Goal: Transaction & Acquisition: Book appointment/travel/reservation

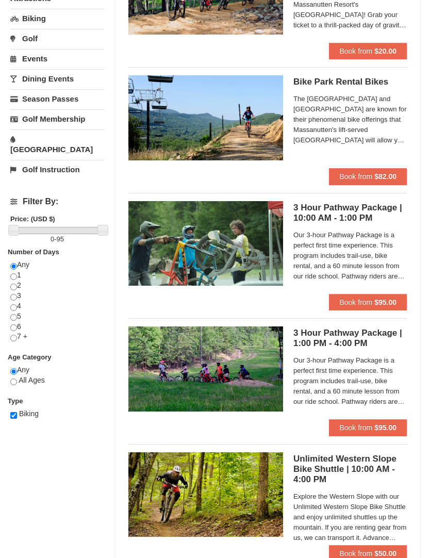
scroll to position [171, 0]
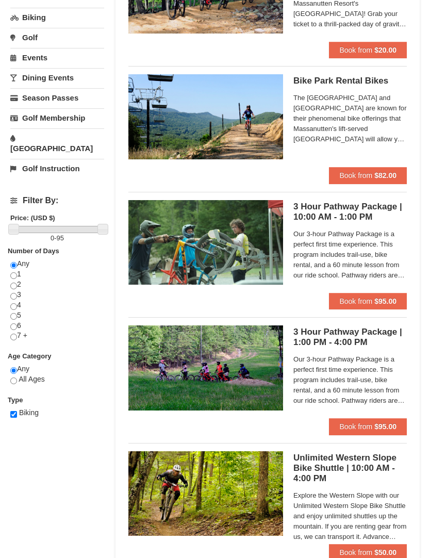
click at [378, 168] on button "Book from $82.00" at bounding box center [368, 175] width 78 height 16
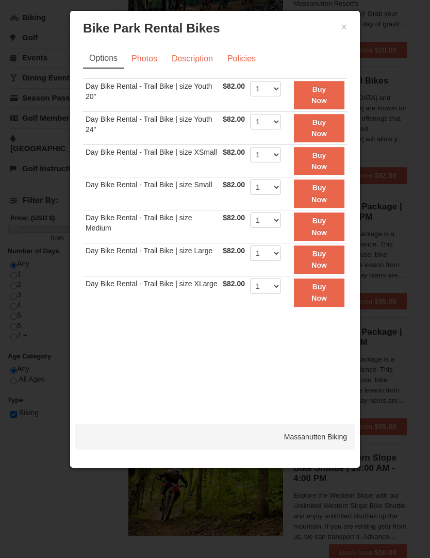
click at [148, 57] on link "Photos" at bounding box center [144, 59] width 39 height 20
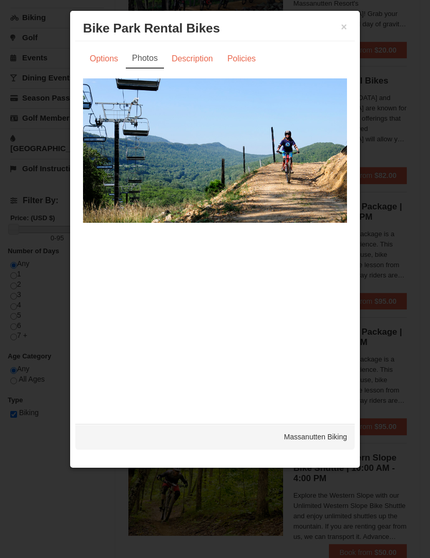
scroll to position [169, 0]
click at [197, 55] on link "Description" at bounding box center [192, 59] width 55 height 20
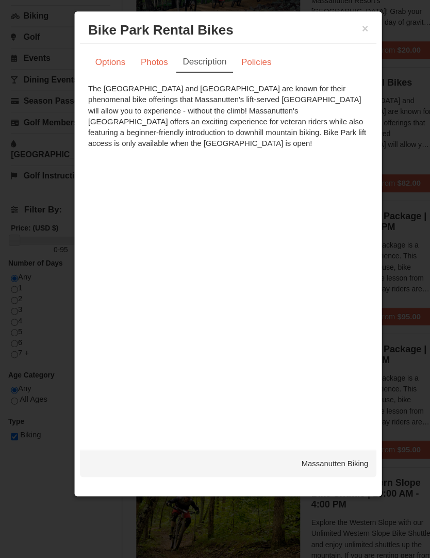
scroll to position [173, 0]
click at [346, 26] on button "×" at bounding box center [344, 27] width 6 height 10
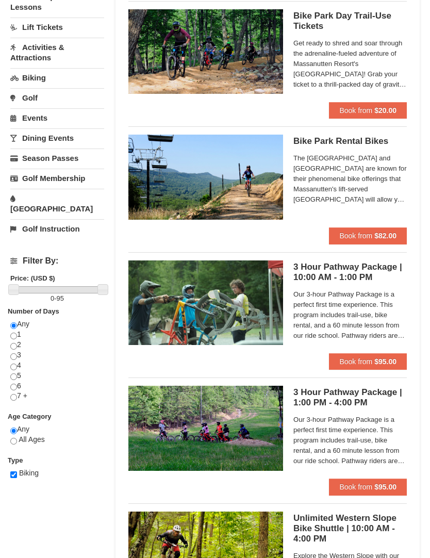
scroll to position [116, 0]
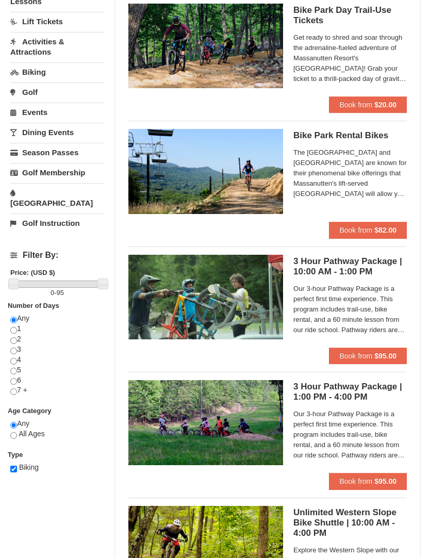
click at [373, 134] on h5 "Bike Park Rental Bikes Massanutten Biking" at bounding box center [349, 135] width 113 height 10
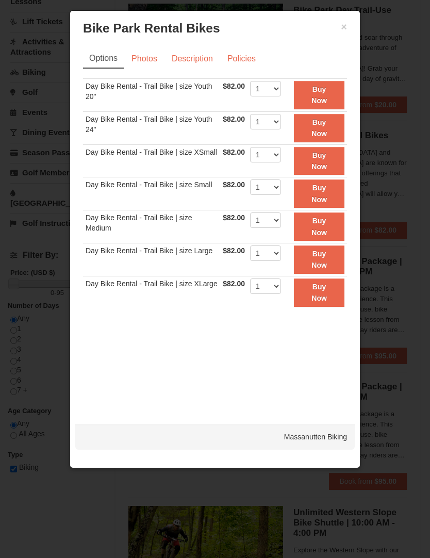
click at [347, 23] on button "×" at bounding box center [344, 27] width 6 height 10
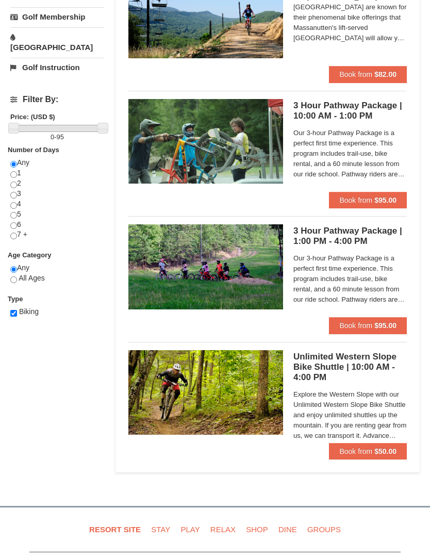
scroll to position [272, 0]
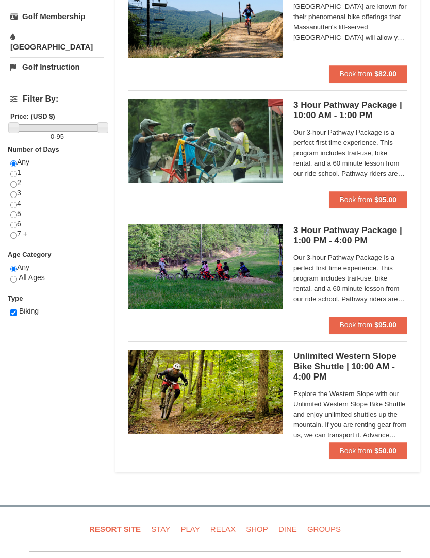
click at [364, 142] on span "Our 3-hour Pathway Package is a perfect first time experience. This program inc…" at bounding box center [349, 153] width 113 height 52
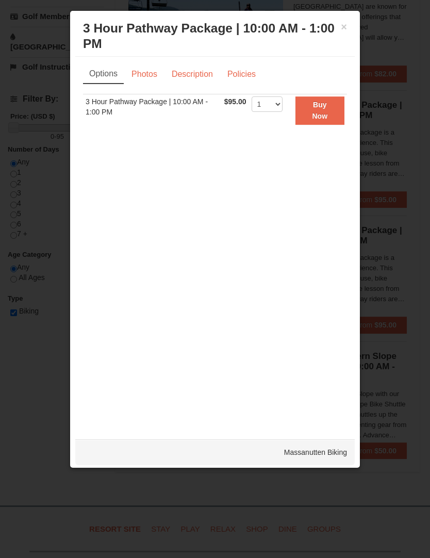
click at [148, 75] on link "Photos" at bounding box center [144, 74] width 39 height 20
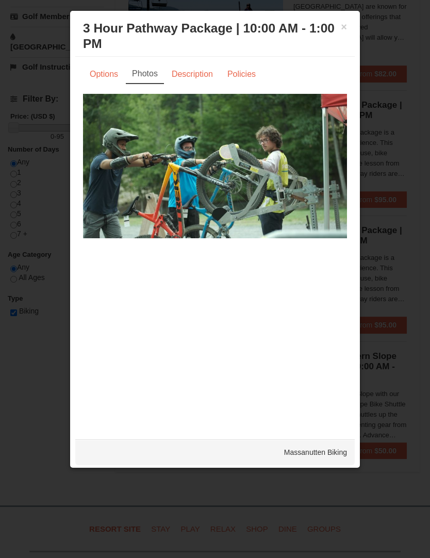
click at [99, 78] on link "Options" at bounding box center [104, 74] width 42 height 20
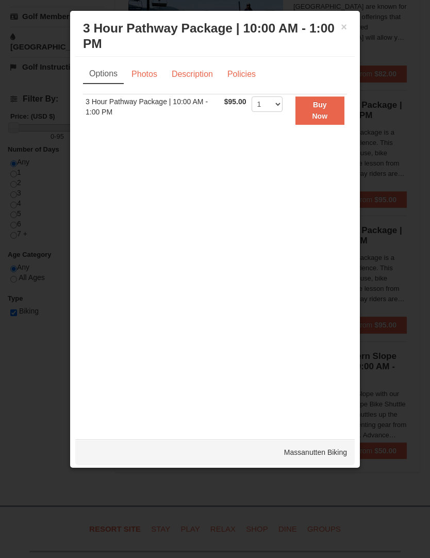
click at [341, 28] on button "×" at bounding box center [344, 27] width 6 height 10
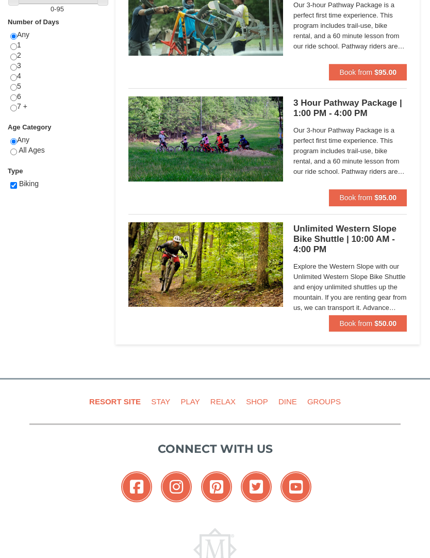
scroll to position [400, 0]
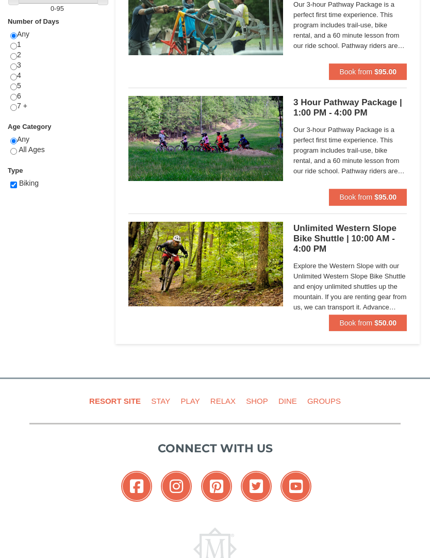
click at [384, 160] on span "Our 3-hour Pathway Package is a perfect first time experience. This program inc…" at bounding box center [349, 151] width 113 height 52
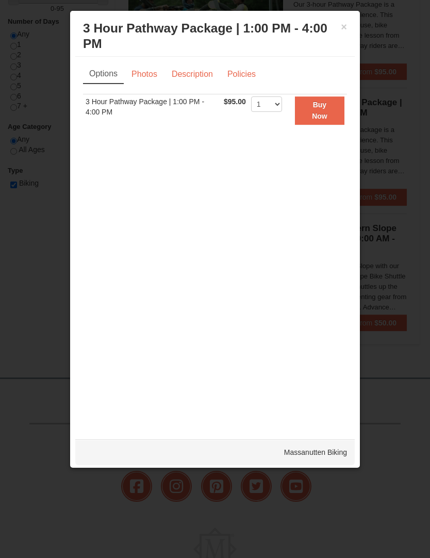
click at [204, 74] on link "Description" at bounding box center [192, 74] width 55 height 20
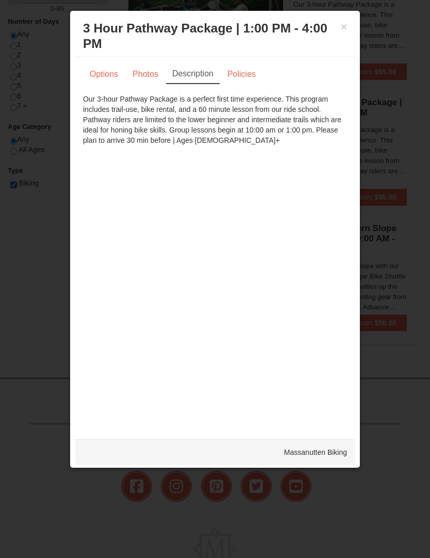
click at [346, 24] on button "×" at bounding box center [344, 27] width 6 height 10
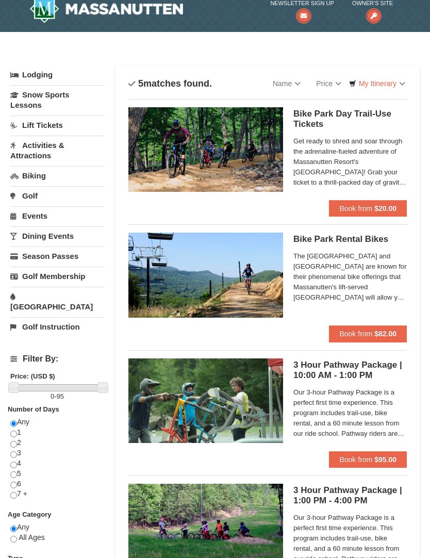
scroll to position [0, 0]
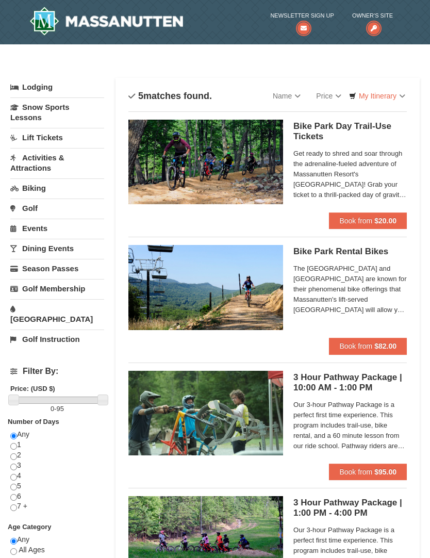
click at [41, 157] on link "Activities & Attractions" at bounding box center [57, 162] width 94 height 29
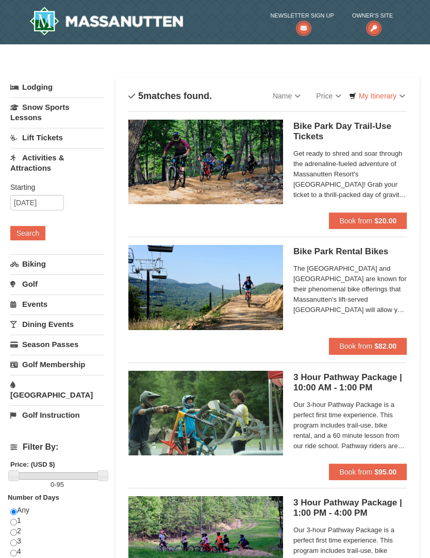
click at [24, 231] on button "Search" at bounding box center [27, 233] width 35 height 14
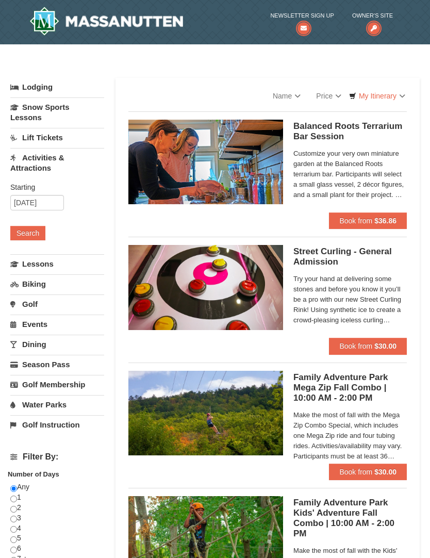
select select "9"
